Goal: Task Accomplishment & Management: Manage account settings

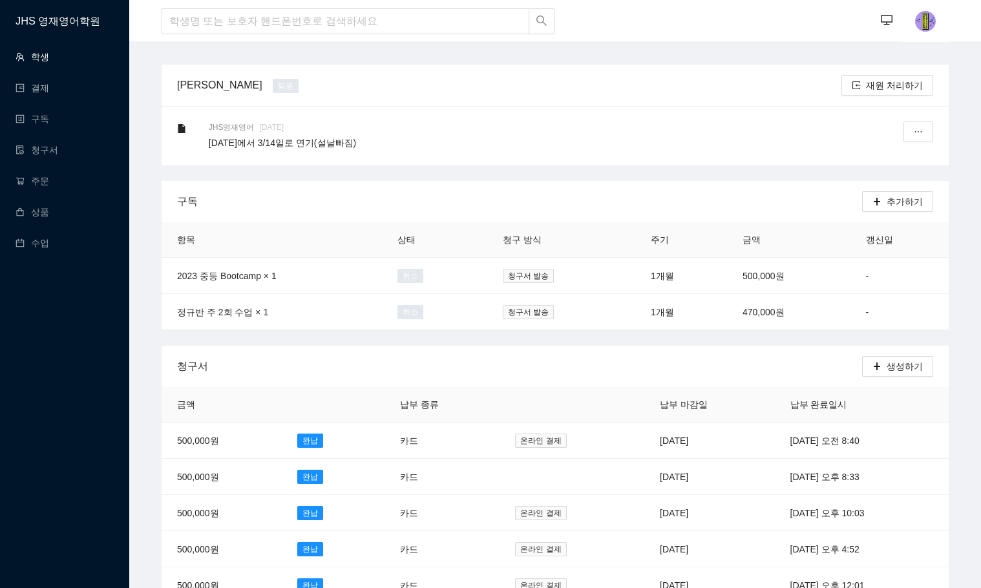
click at [49, 52] on link "학생" at bounding box center [33, 57] width 34 height 10
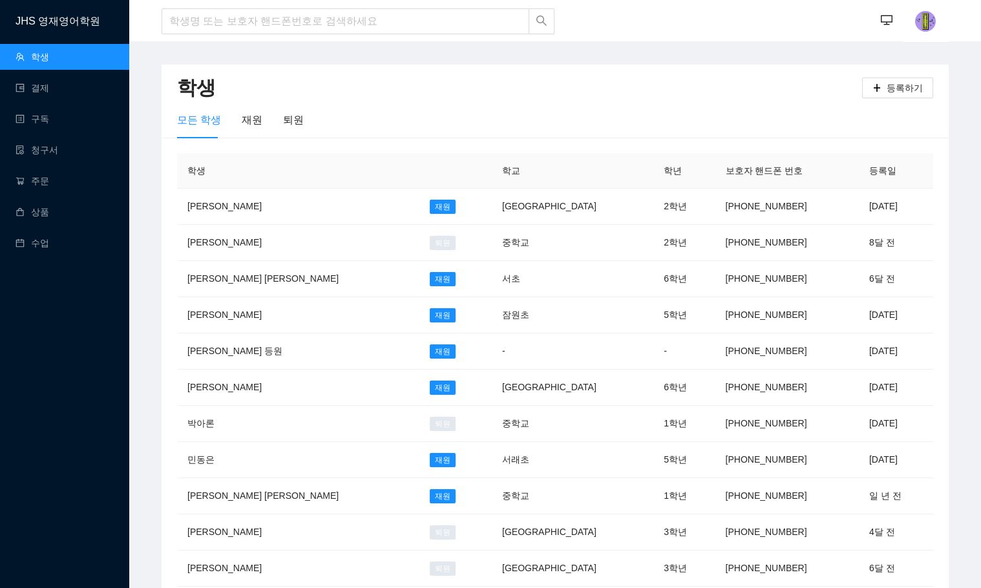
click at [321, 35] on div at bounding box center [359, 21] width 394 height 43
click at [321, 28] on input "search" at bounding box center [346, 21] width 368 height 26
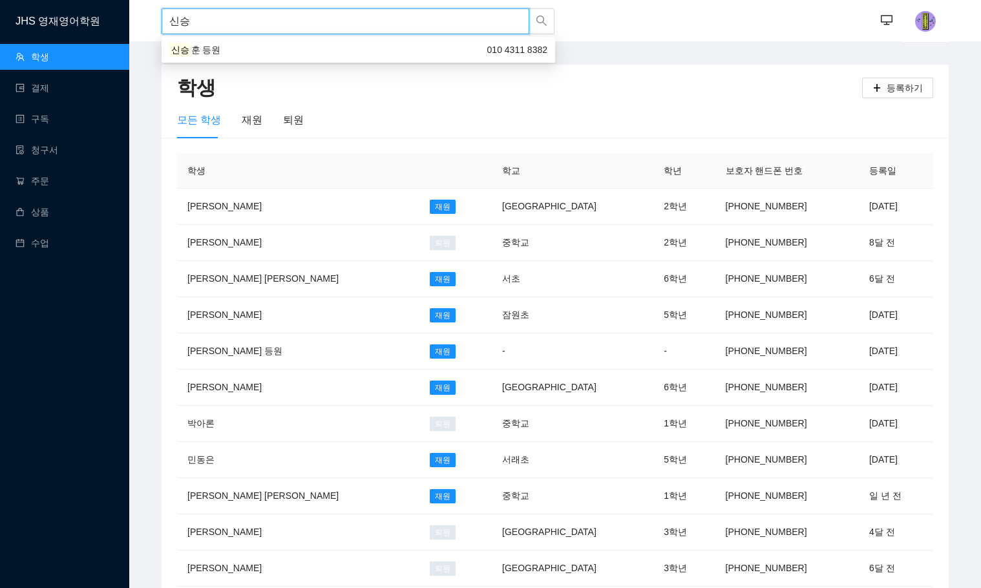
type input "신승"
click at [307, 37] on body "JHS 영재영어학원 학생 결제 구독 청구서 주문 상품 수업 신승 ··· ··· 학생 등록하기 모든 학생 재원 퇴원 학생 학교 학년 보호자 핸드…" at bounding box center [490, 294] width 981 height 588
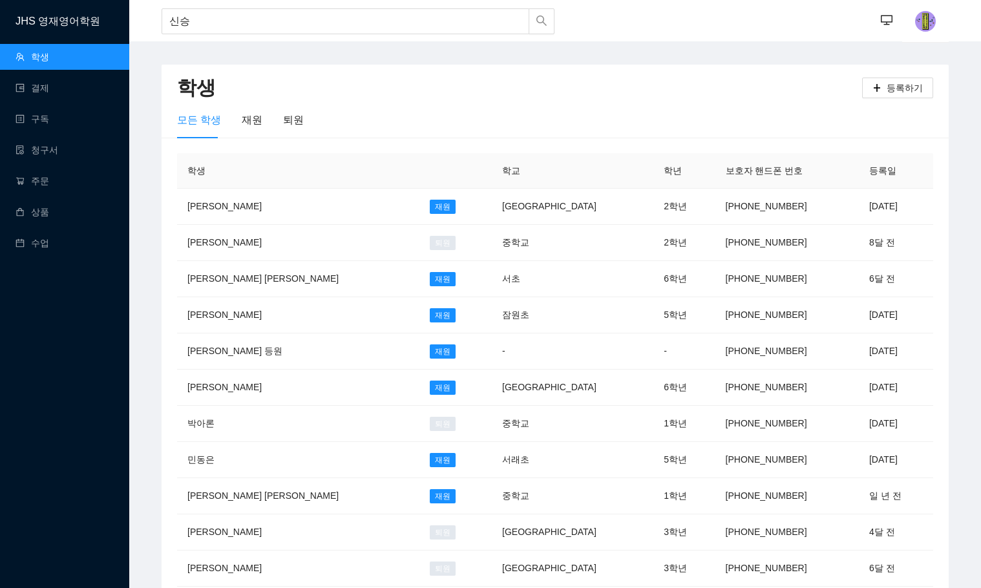
click at [307, 47] on main "학생 등록하기 모든 학생 재원 퇴원 학생 학교 학년 보호자 핸드폰 번호 등록일 이유찬 재원 서일중학교 2학년 010-9700-5142 4일 전…" at bounding box center [555, 519] width 852 height 956
click at [325, 4] on div "신승" at bounding box center [359, 21] width 394 height 43
click at [317, 21] on input "신승" at bounding box center [346, 21] width 368 height 26
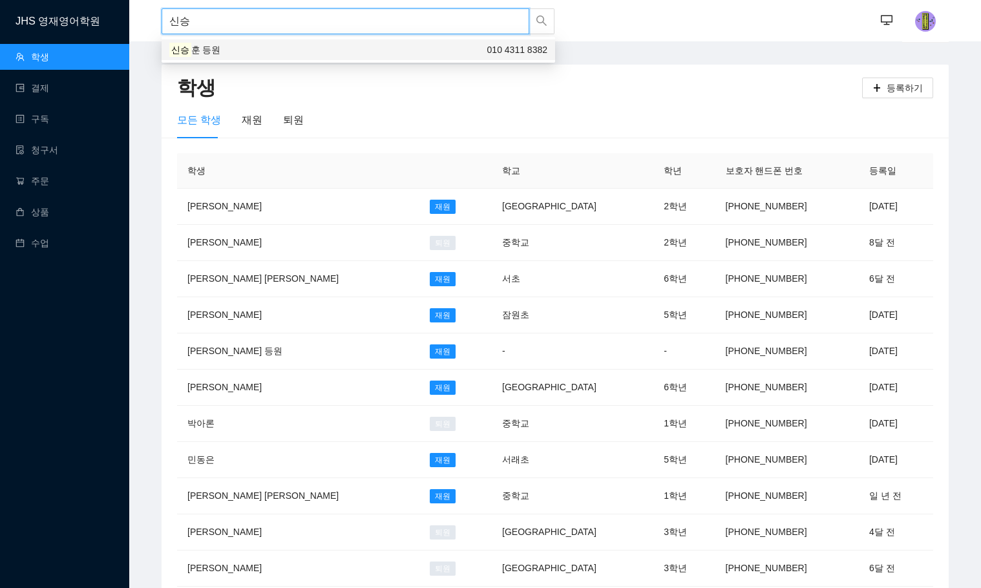
click at [302, 49] on div "신승 훈 등원 010 4311 8382" at bounding box center [358, 50] width 378 height 14
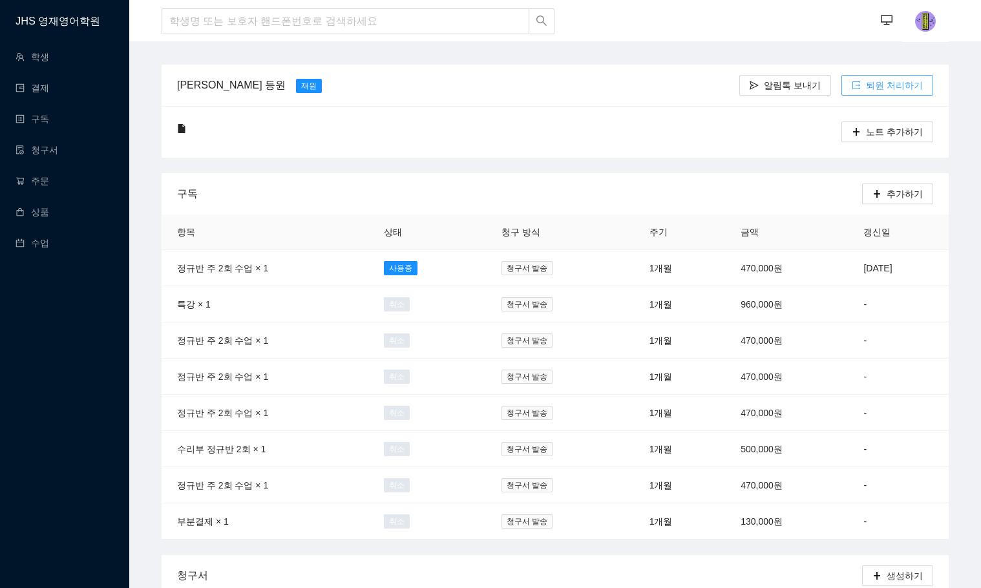
click at [908, 80] on span "퇴원 처리하기" at bounding box center [894, 85] width 57 height 14
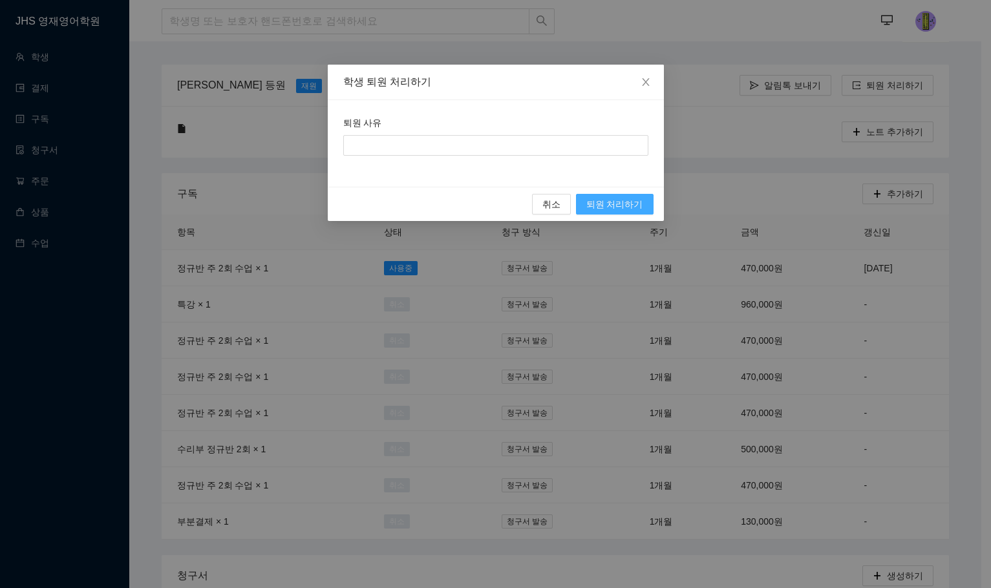
click at [609, 203] on span "퇴원 처리하기" at bounding box center [614, 204] width 57 height 14
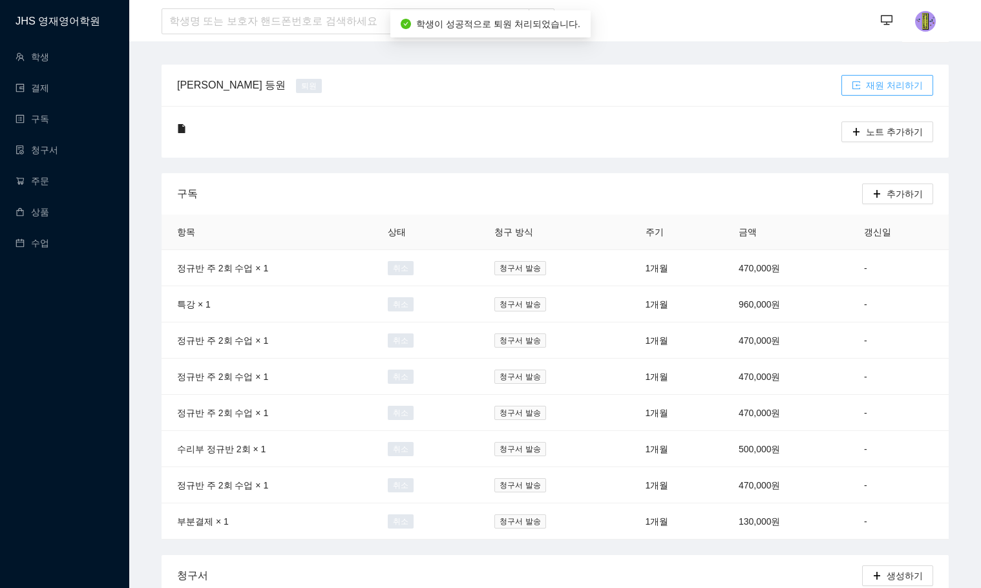
click at [884, 89] on span "재원 처리하기" at bounding box center [894, 85] width 57 height 14
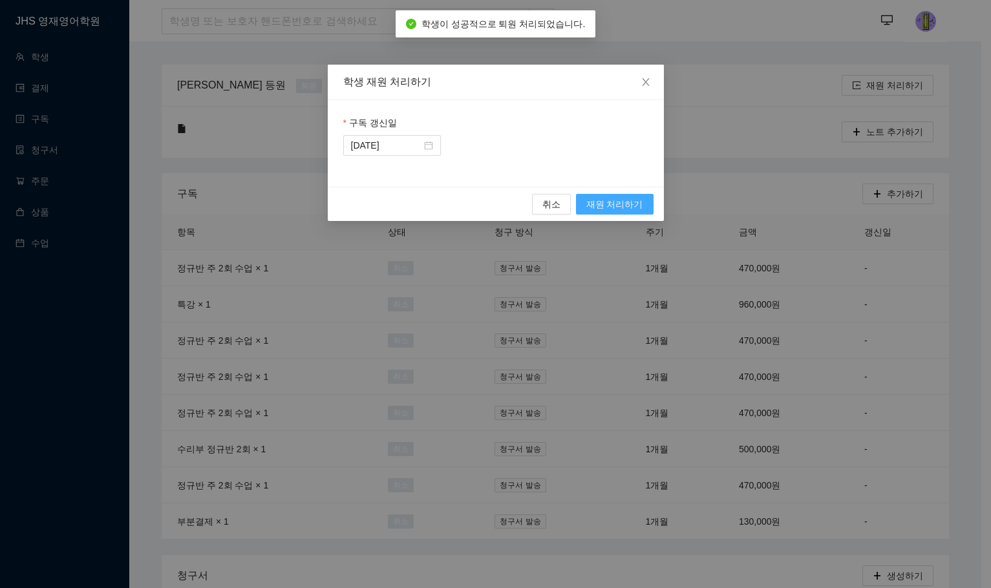
click at [636, 206] on span "재원 처리하기" at bounding box center [614, 204] width 57 height 14
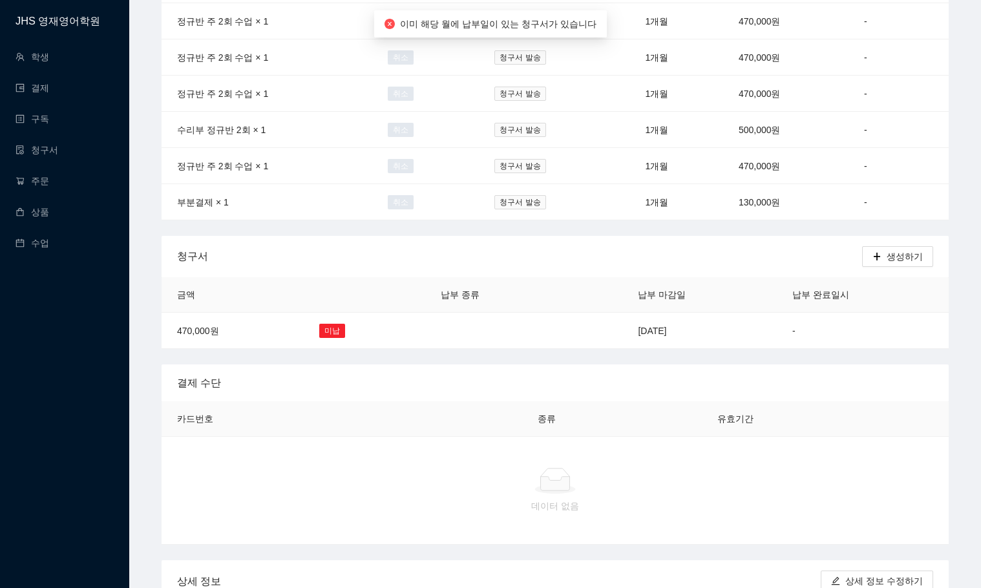
scroll to position [323, 0]
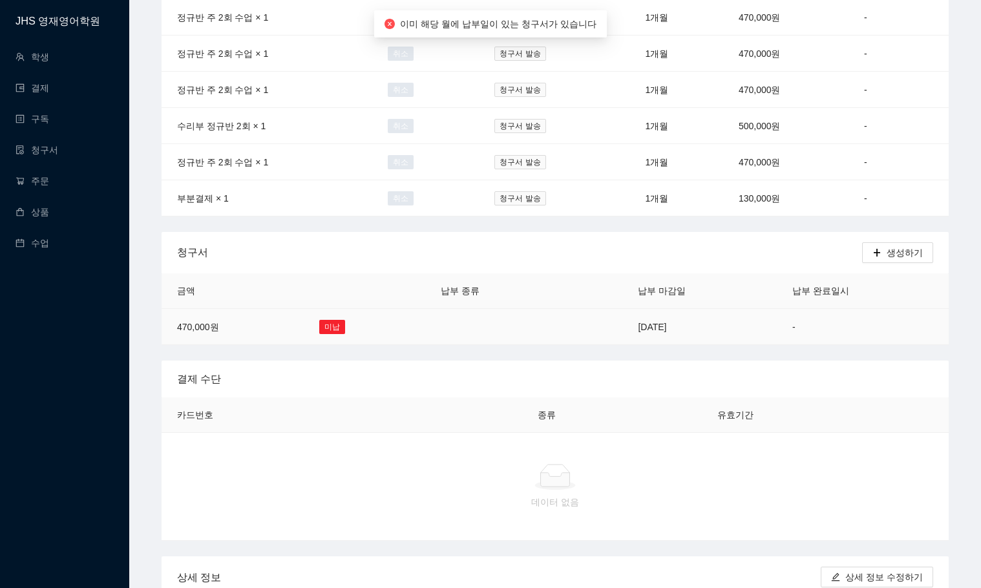
click at [865, 318] on td "-" at bounding box center [863, 327] width 172 height 36
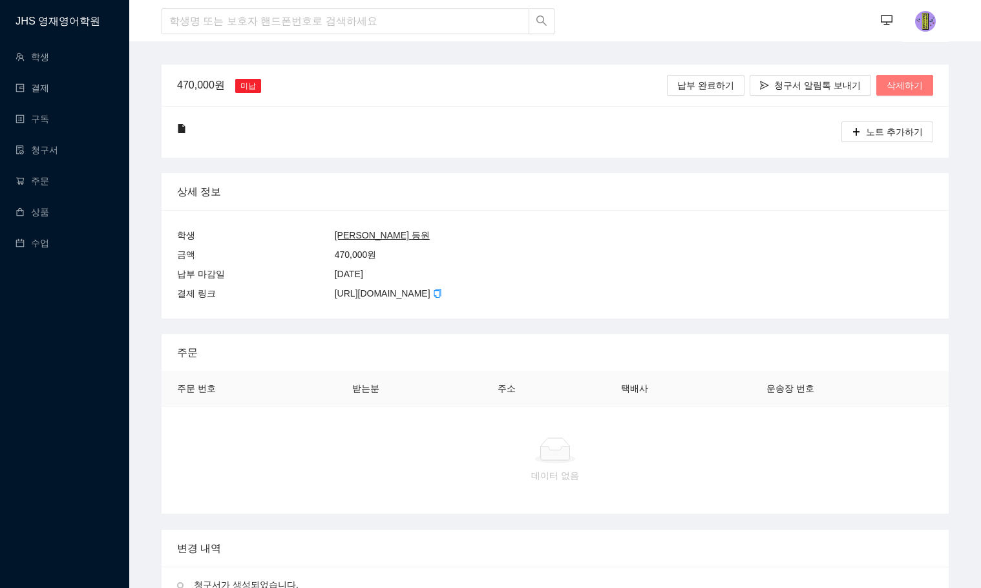
click at [891, 82] on span "삭제하기" at bounding box center [905, 85] width 36 height 14
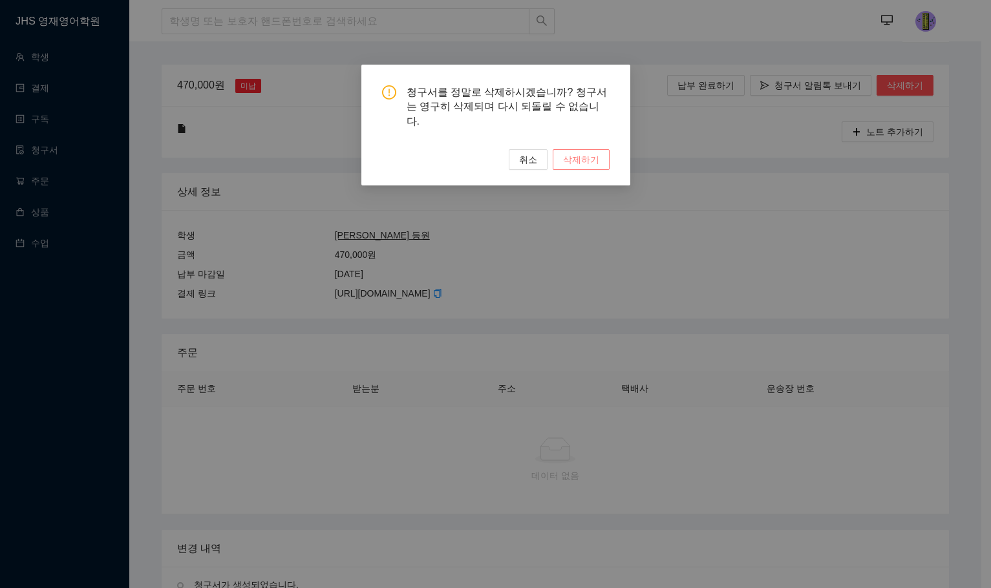
click at [578, 153] on span "삭제하기" at bounding box center [581, 160] width 36 height 14
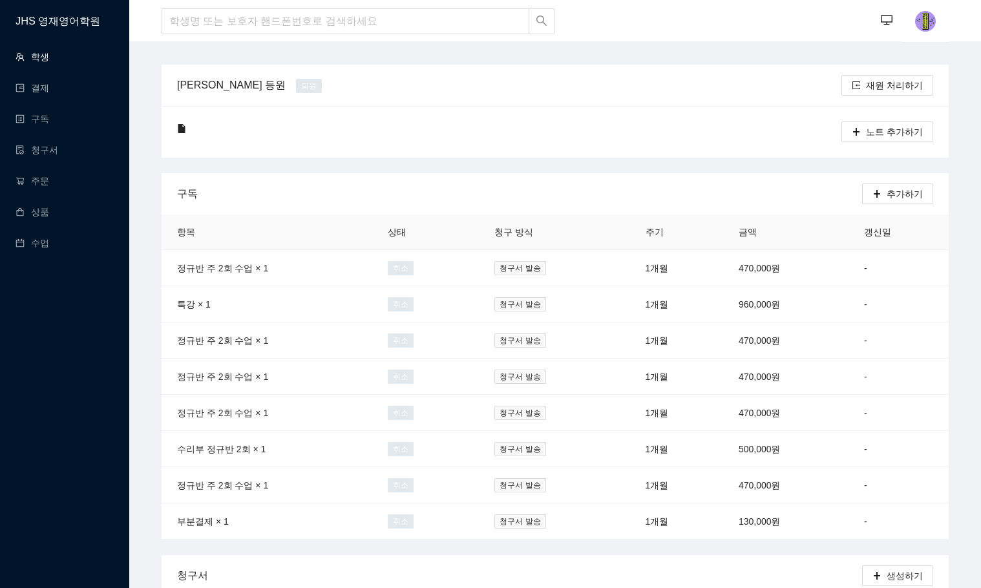
click at [49, 59] on link "학생" at bounding box center [33, 57] width 34 height 10
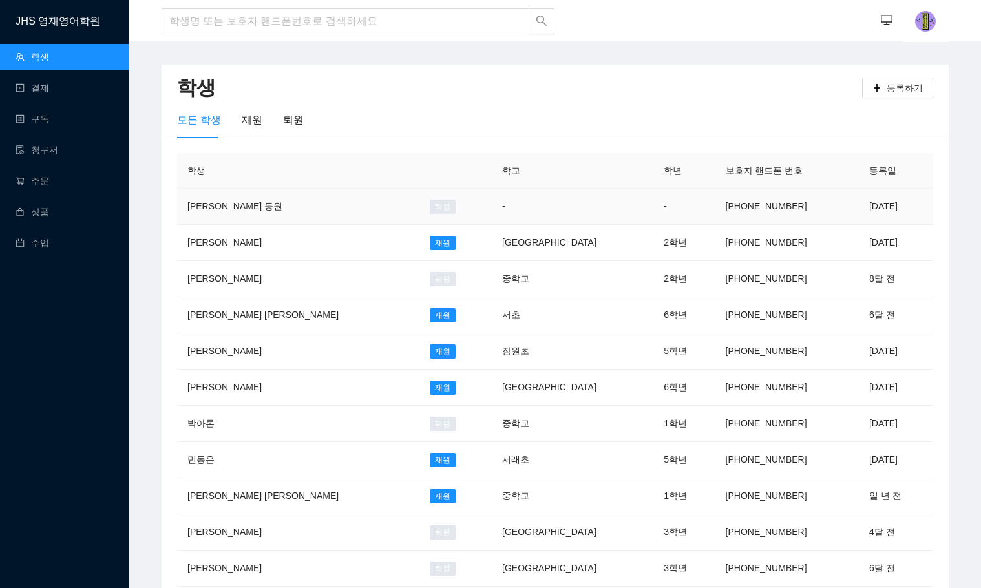
click at [492, 202] on td "-" at bounding box center [573, 207] width 162 height 36
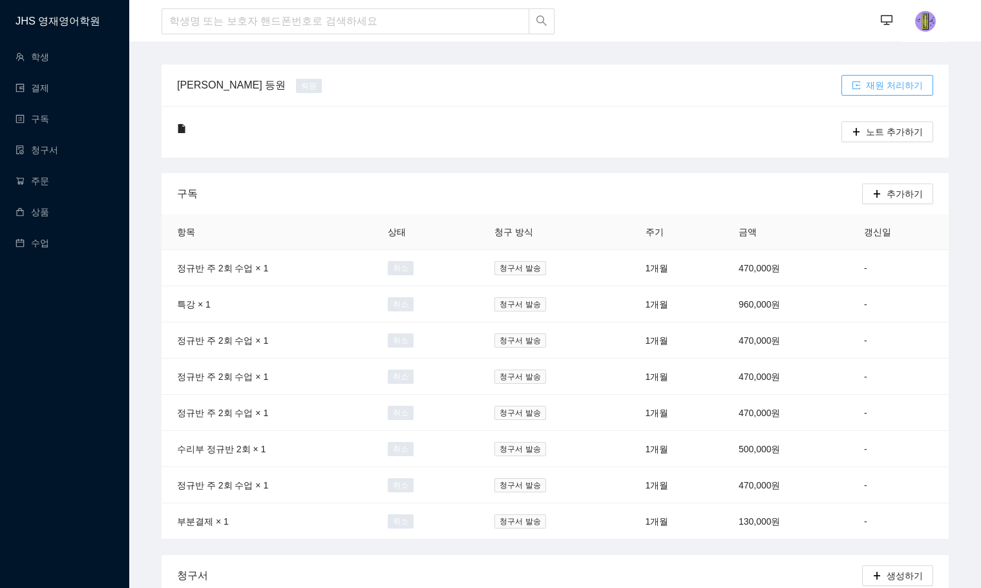
click at [891, 92] on span "재원 처리하기" at bounding box center [894, 85] width 57 height 14
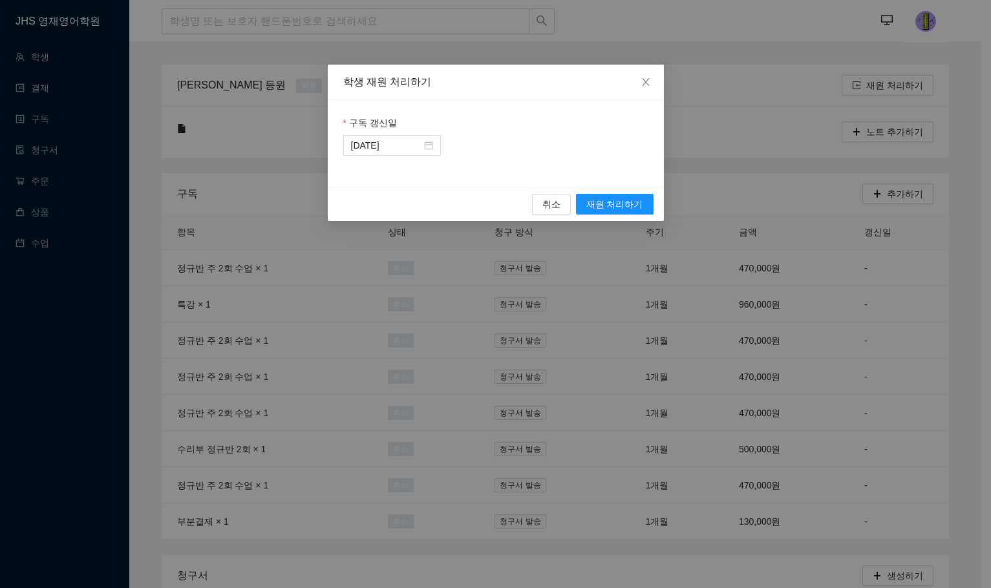
click at [613, 193] on div "취소 재원 처리하기" at bounding box center [496, 204] width 336 height 34
click at [617, 195] on button "재원 처리하기" at bounding box center [615, 204] width 78 height 21
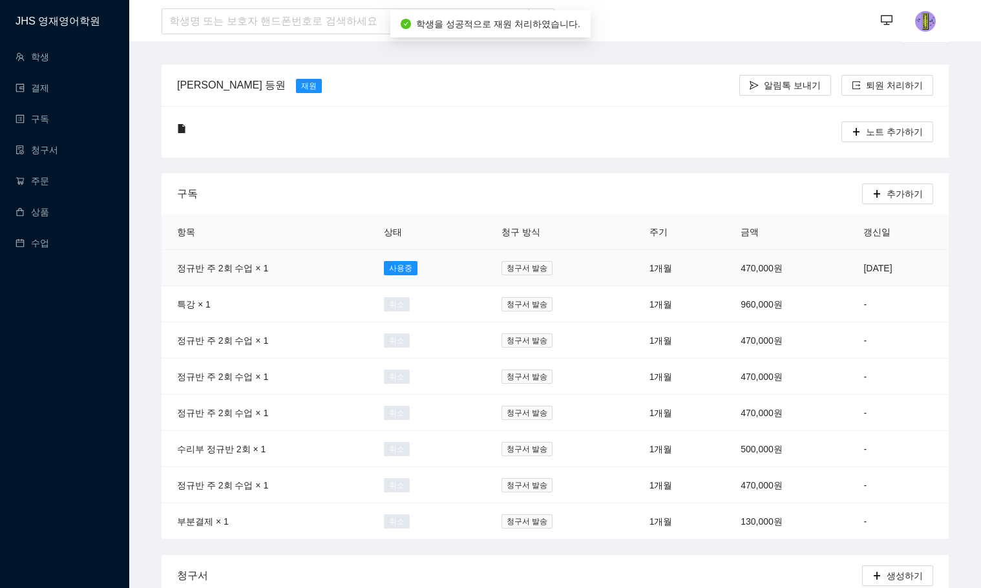
click at [726, 258] on td "470,000원" at bounding box center [786, 268] width 123 height 36
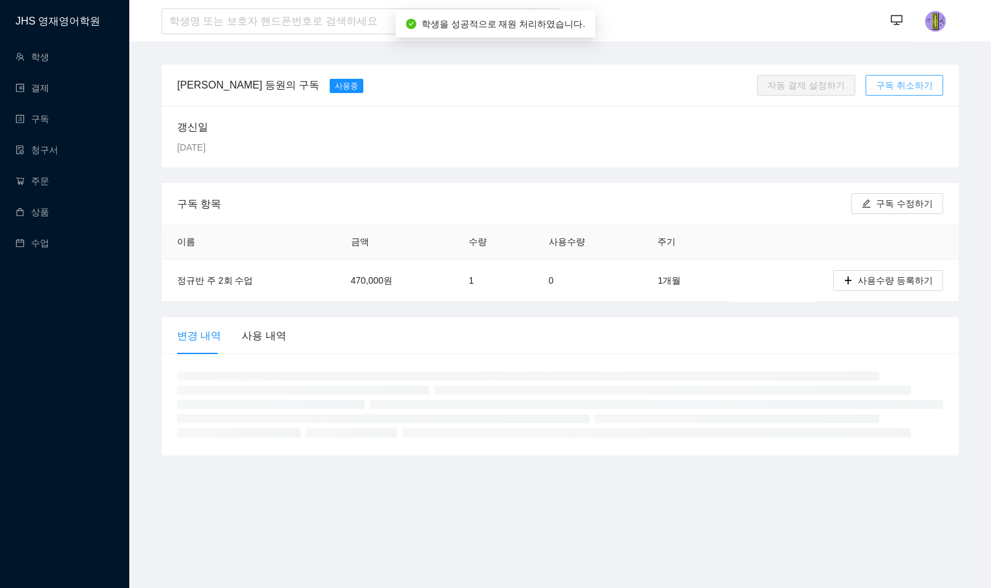
click at [900, 83] on span "구독 취소하기" at bounding box center [904, 85] width 57 height 14
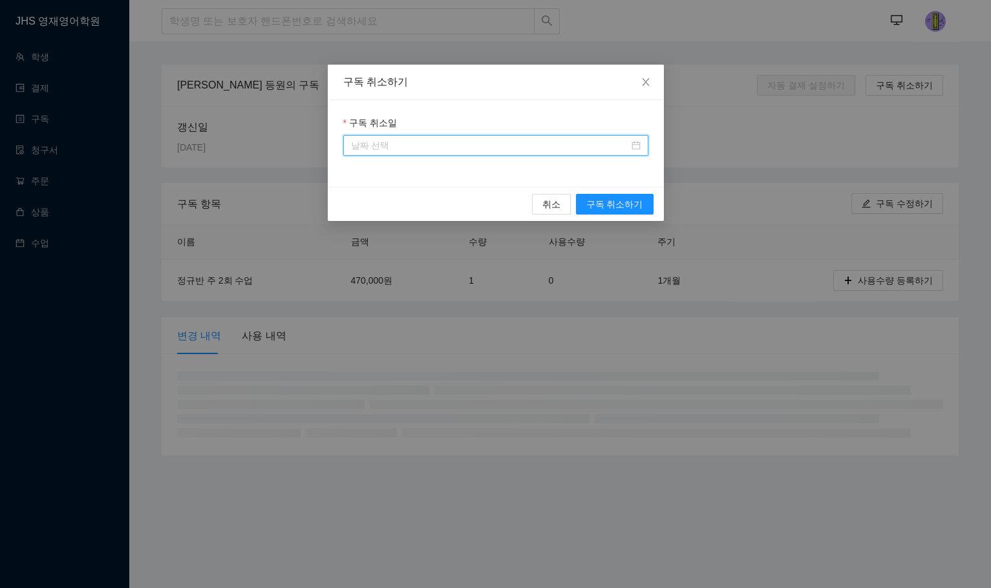
click at [522, 142] on input "구독 취소일" at bounding box center [490, 145] width 278 height 14
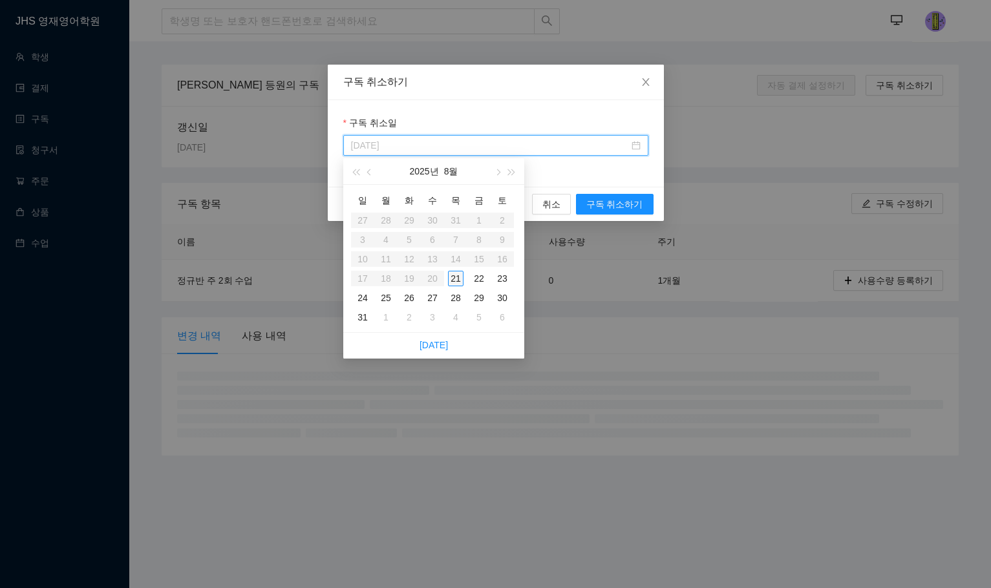
type input "[DATE]"
click at [444, 280] on td "21" at bounding box center [455, 278] width 23 height 19
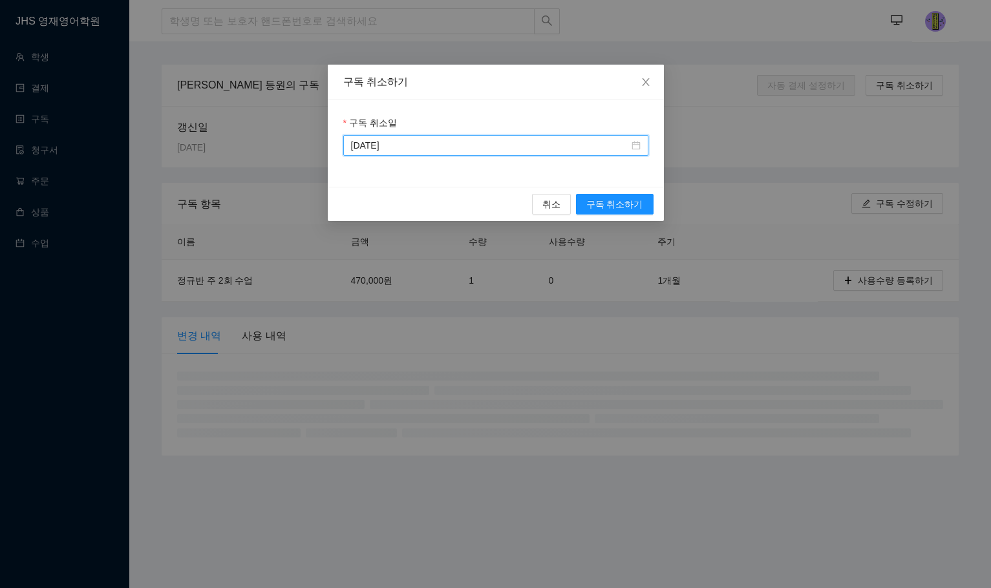
click at [458, 279] on div "구독 취소하기 구독 취소[DATE] 취소 구독 취소하기" at bounding box center [495, 294] width 991 height 588
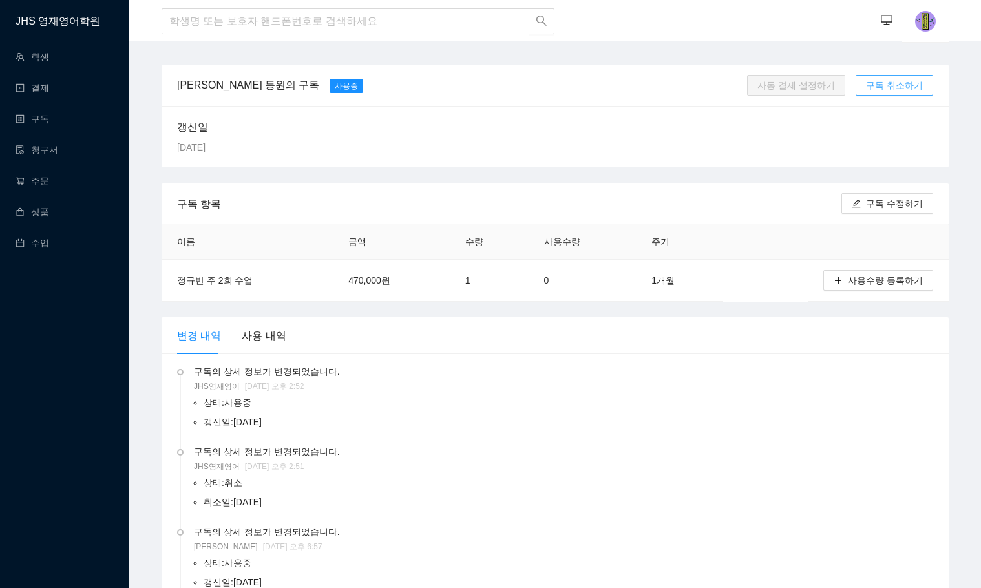
click at [889, 94] on button "구독 취소하기" at bounding box center [895, 85] width 78 height 21
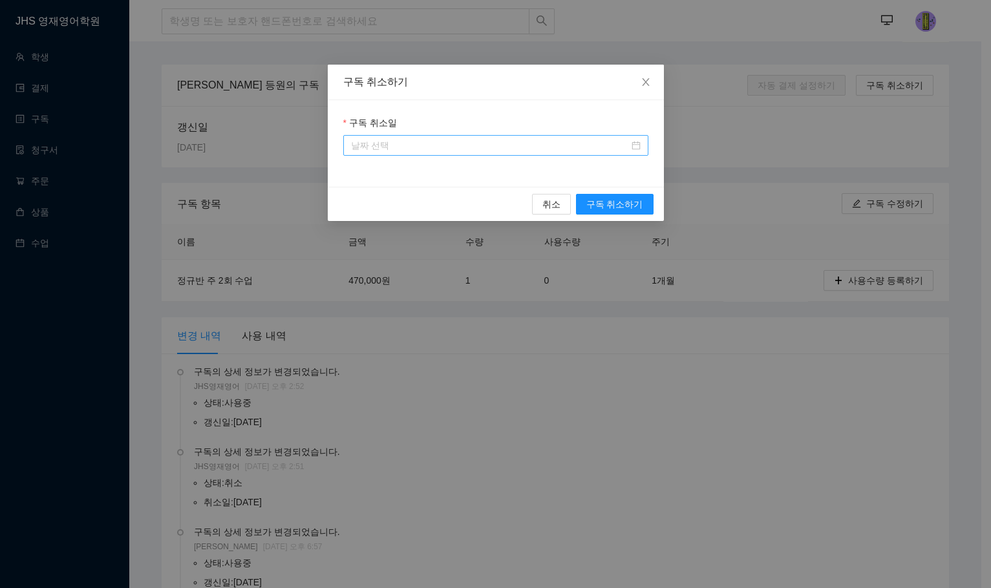
click at [476, 146] on input "구독 취소일" at bounding box center [490, 145] width 278 height 14
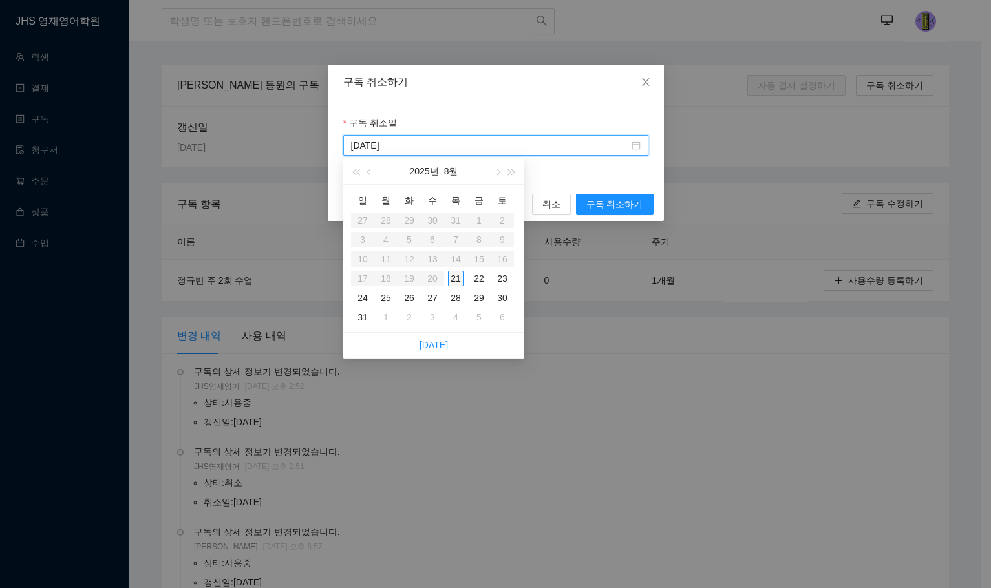
type input "[DATE]"
click at [462, 277] on div "21" at bounding box center [456, 279] width 16 height 16
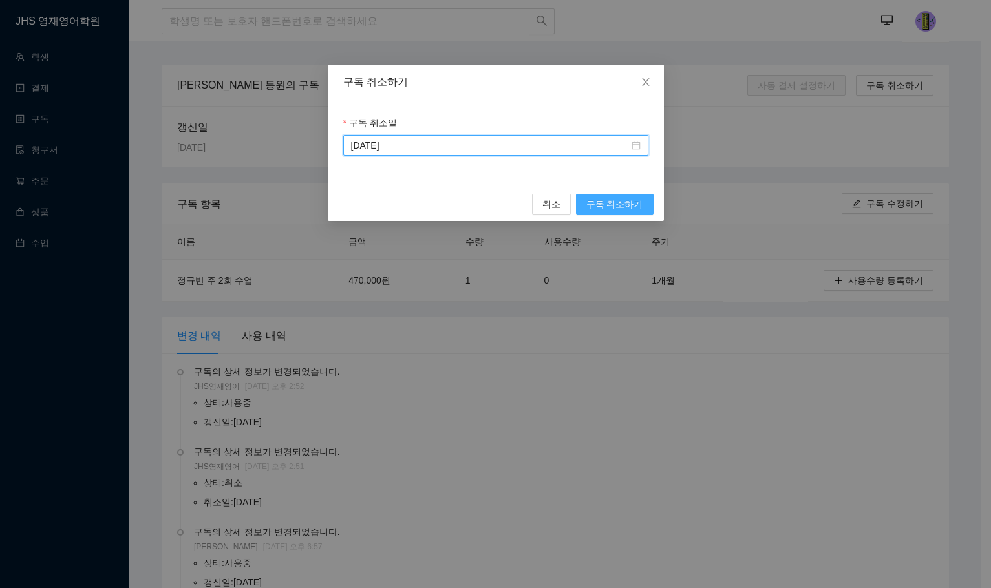
click at [616, 200] on span "구독 취소하기" at bounding box center [614, 204] width 57 height 14
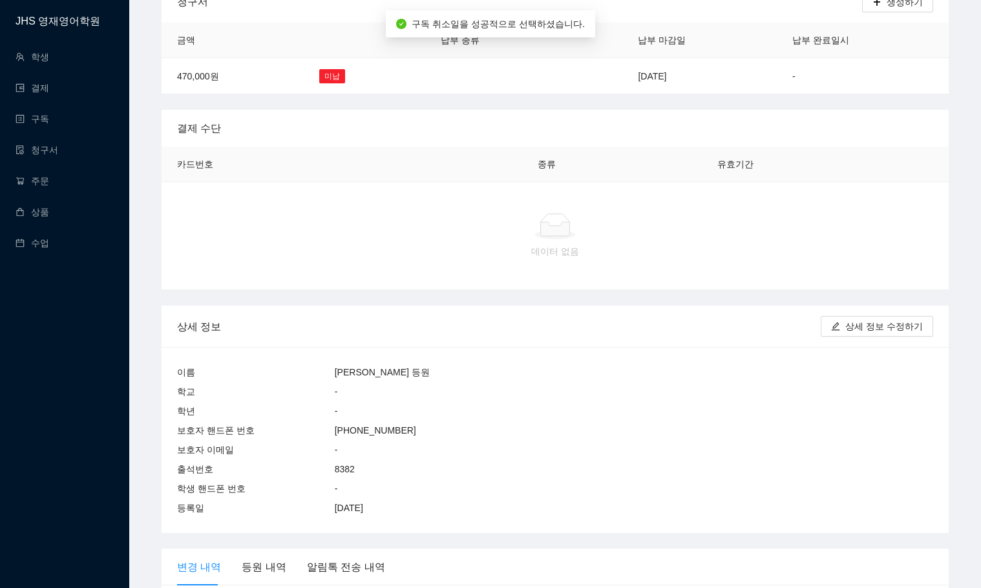
scroll to position [582, 0]
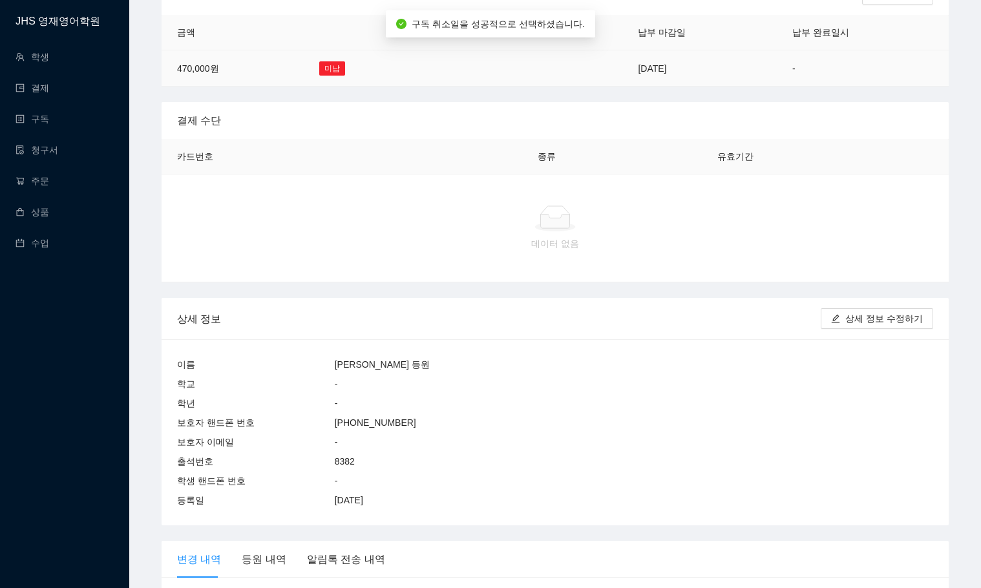
click at [800, 63] on td "-" at bounding box center [863, 68] width 172 height 36
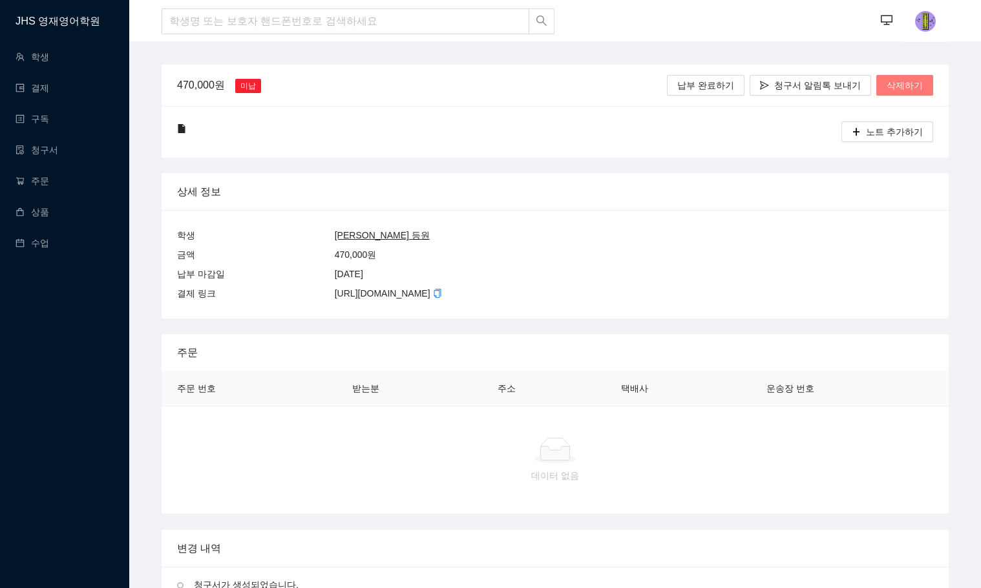
click at [899, 83] on span "삭제하기" at bounding box center [905, 85] width 36 height 14
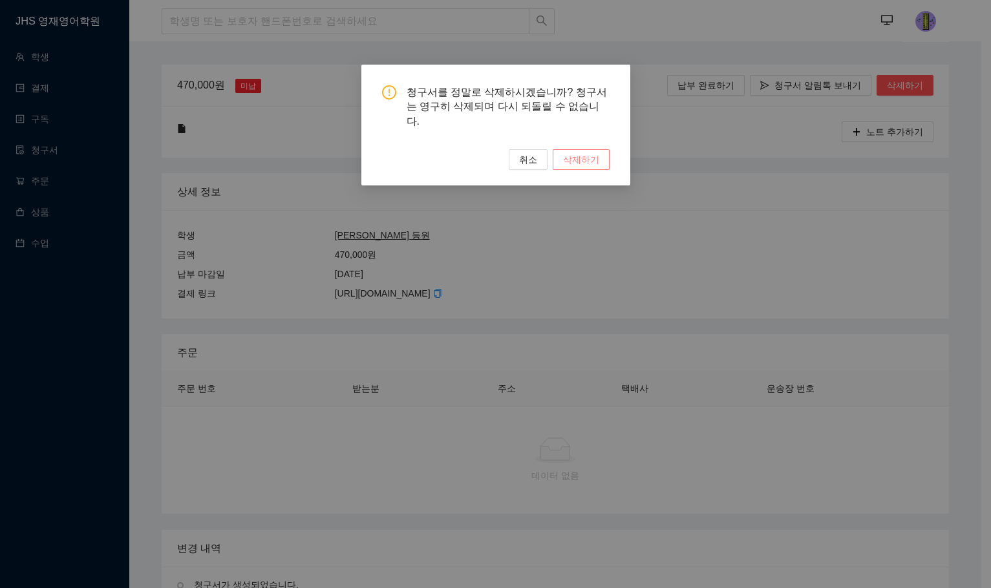
click at [587, 153] on span "삭제하기" at bounding box center [581, 160] width 36 height 14
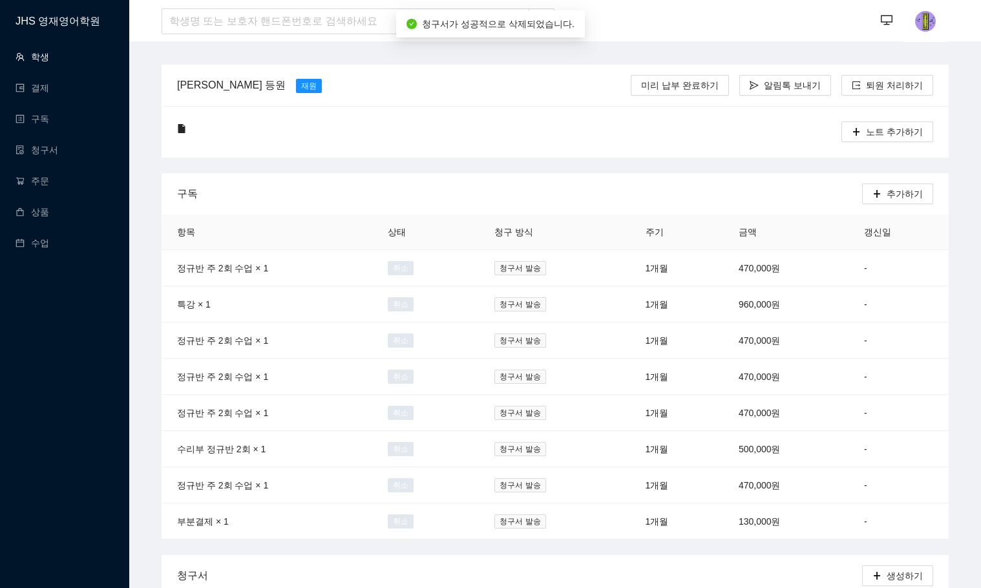
click at [49, 53] on link "학생" at bounding box center [33, 57] width 34 height 10
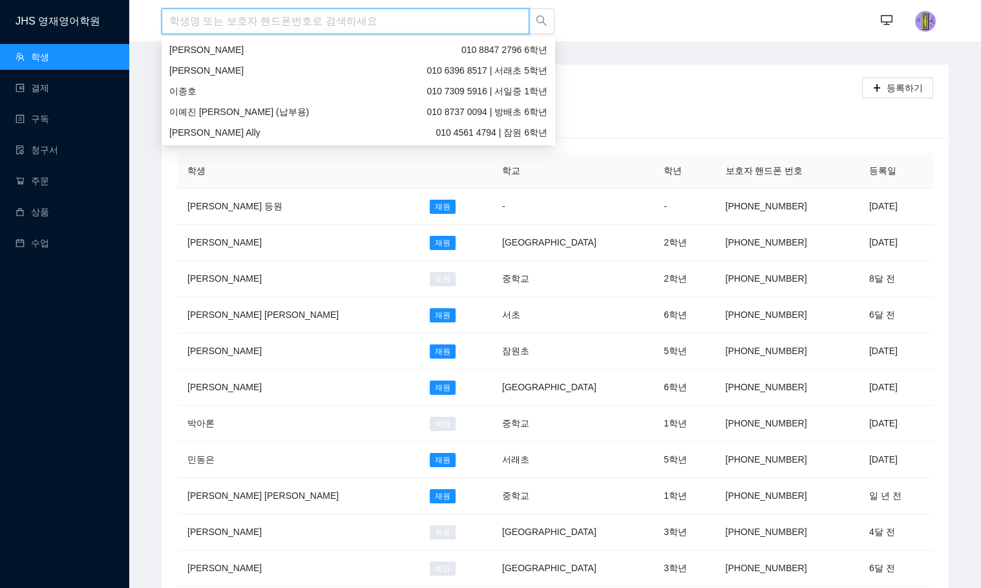
click at [362, 18] on input "search" at bounding box center [346, 21] width 368 height 26
type input "ㅇ"
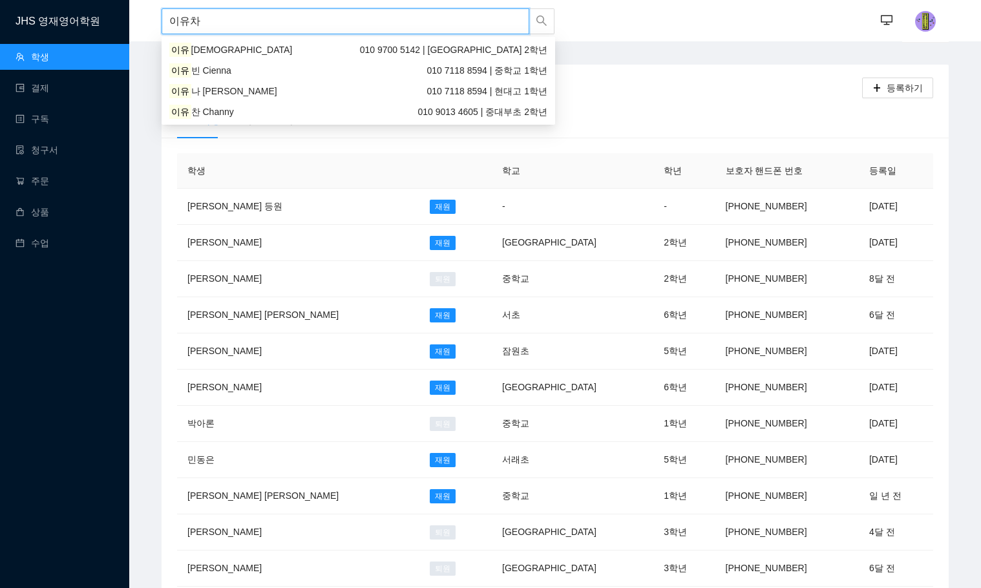
type input "[PERSON_NAME]"
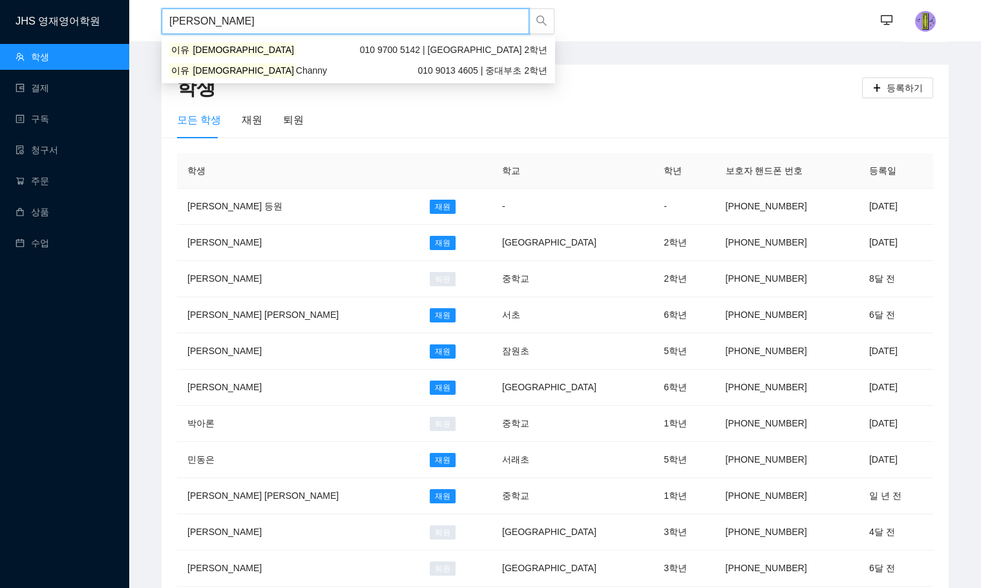
click at [498, 47] on span "010 9700 5142 | 서일중학교 2학년" at bounding box center [453, 50] width 187 height 14
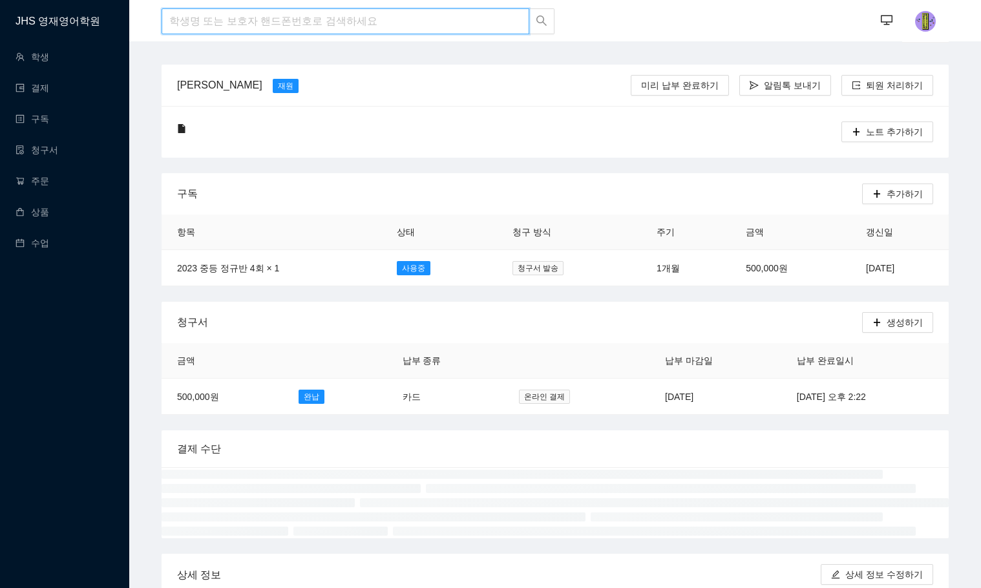
click at [387, 19] on input "search" at bounding box center [346, 21] width 368 height 26
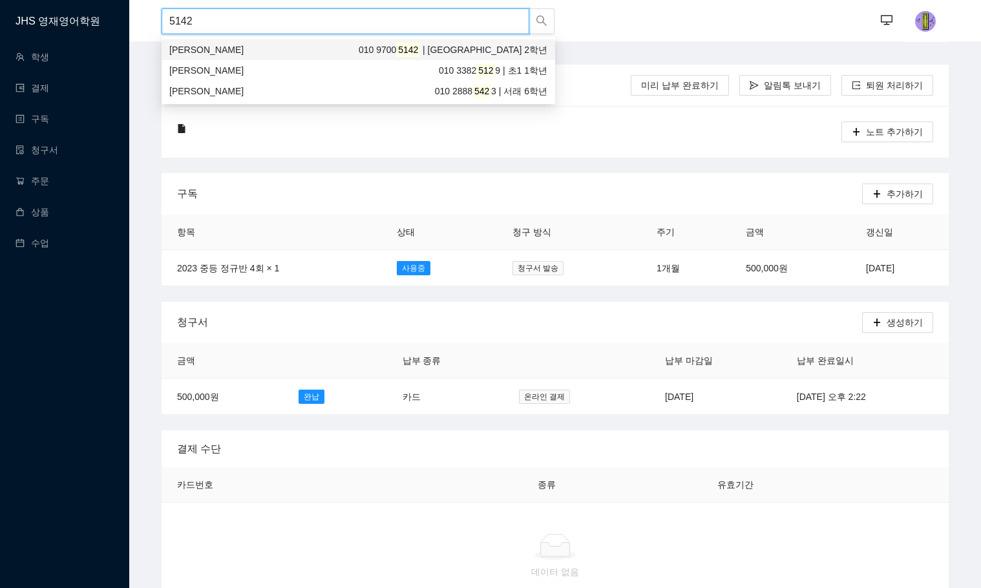
type input "5142"
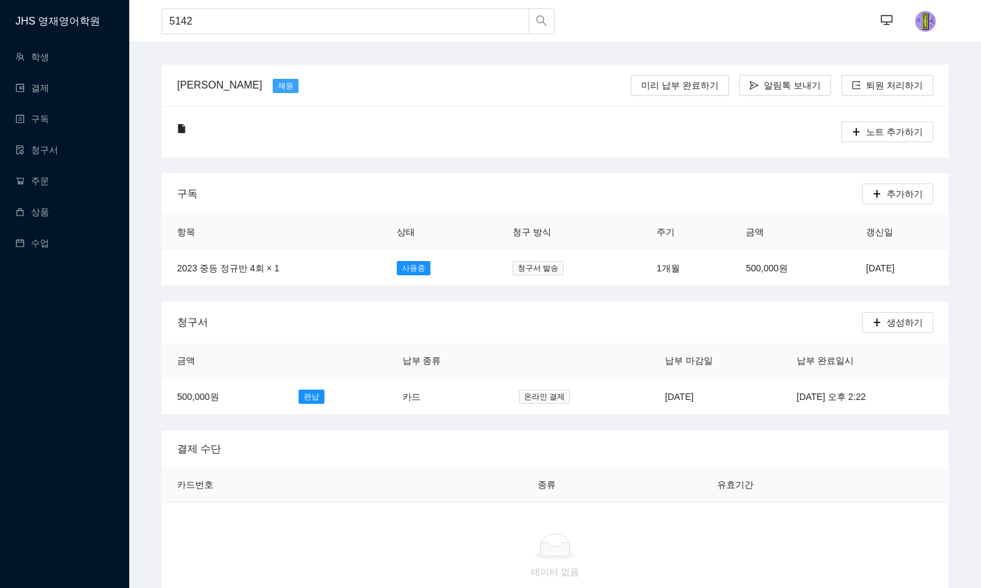
drag, startPoint x: 372, startPoint y: 125, endPoint x: 216, endPoint y: 84, distance: 161.1
click at [372, 125] on div at bounding box center [508, 131] width 598 height 21
click at [49, 52] on link "학생" at bounding box center [33, 57] width 34 height 10
